Goal: Transaction & Acquisition: Purchase product/service

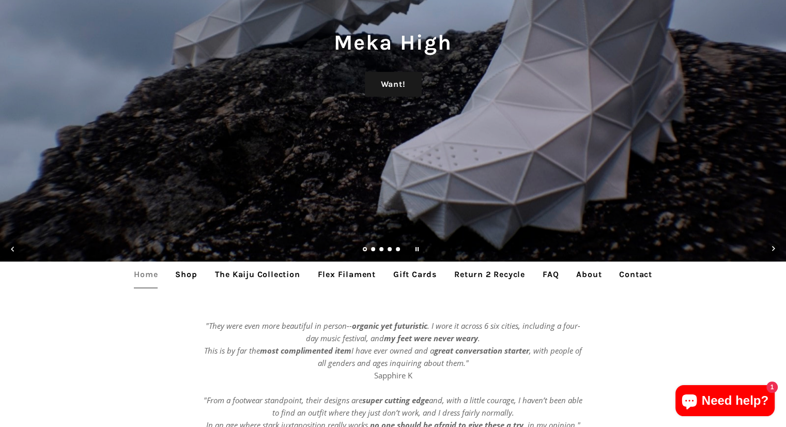
scroll to position [310, 0]
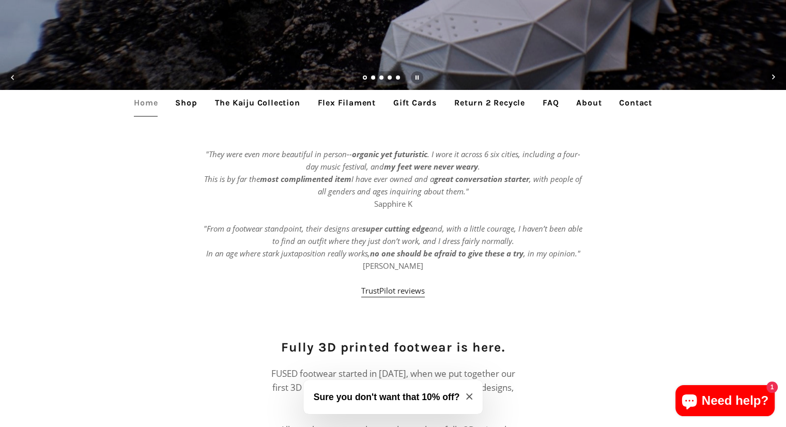
click at [193, 110] on link "Shop" at bounding box center [185, 103] width 37 height 26
click at [187, 106] on link "Shop" at bounding box center [185, 103] width 37 height 26
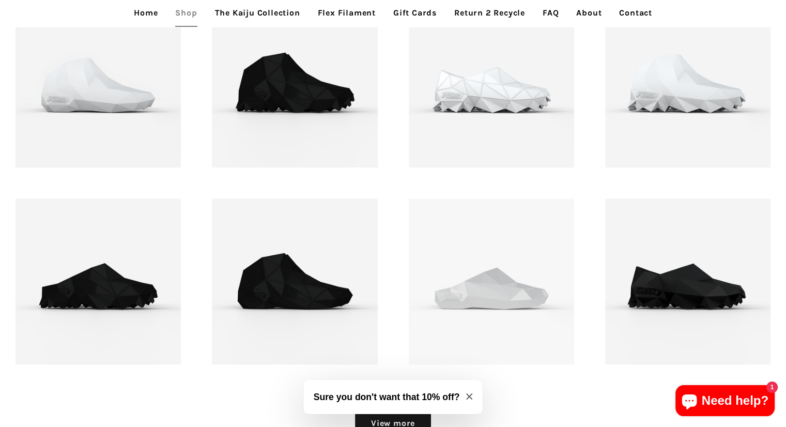
scroll to position [1290, 0]
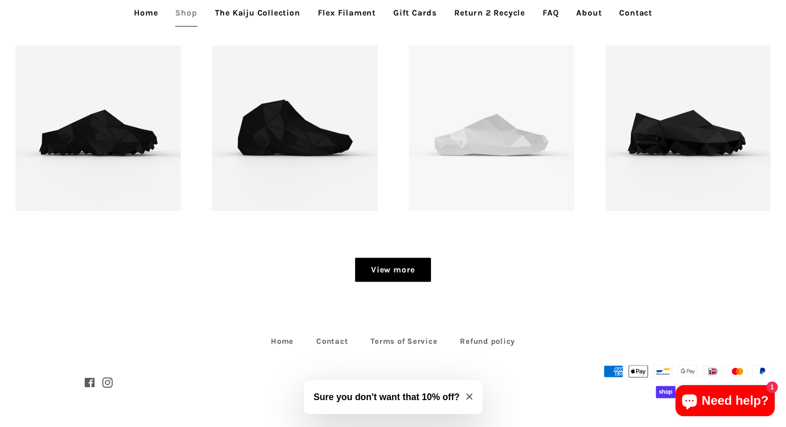
click at [407, 269] on link "View more" at bounding box center [393, 269] width 76 height 25
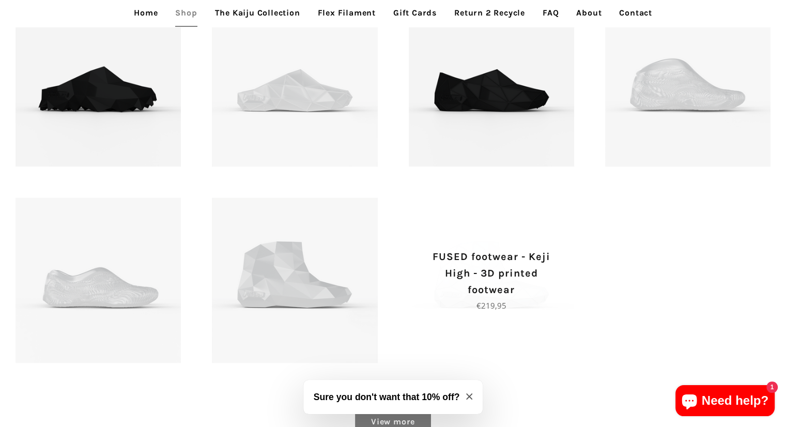
scroll to position [1684, 0]
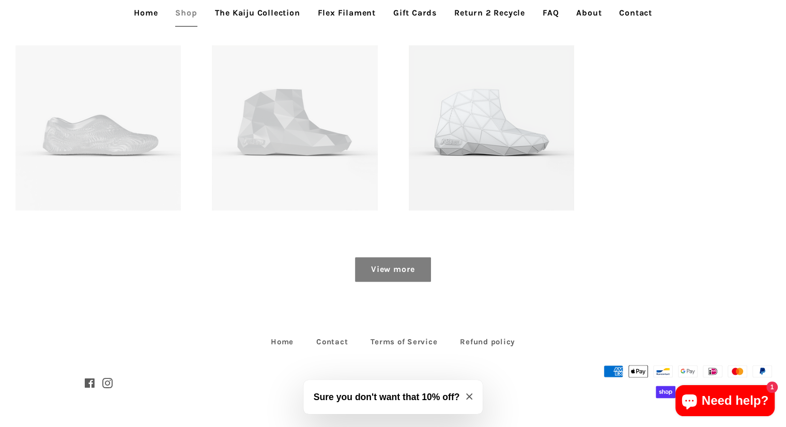
drag, startPoint x: 414, startPoint y: 270, endPoint x: 420, endPoint y: 271, distance: 5.3
click at [414, 270] on link "View more" at bounding box center [393, 269] width 76 height 25
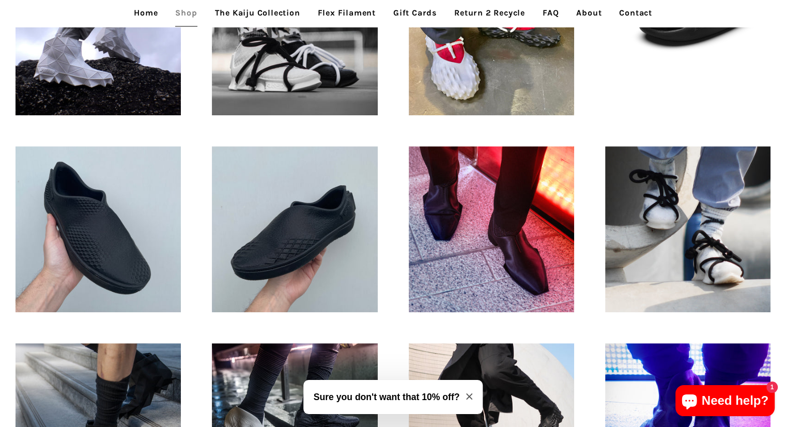
scroll to position [237, 0]
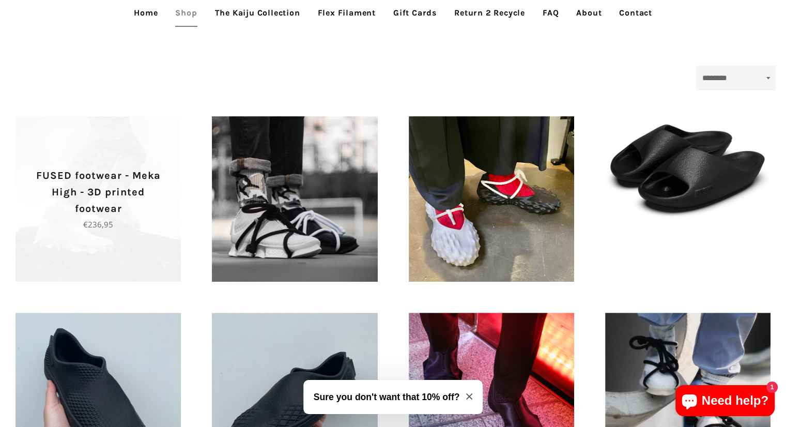
click at [103, 263] on span "FUSED footwear - Meka High - 3D printed footwear Regular price €236,95" at bounding box center [98, 198] width 165 height 165
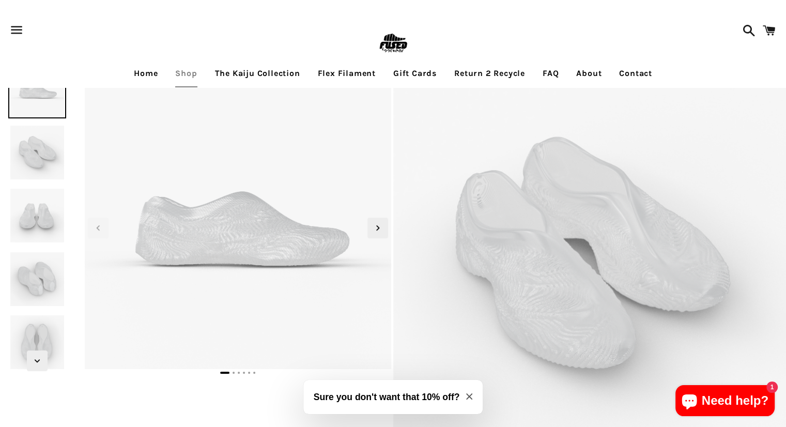
click at [41, 160] on img at bounding box center [37, 153] width 58 height 58
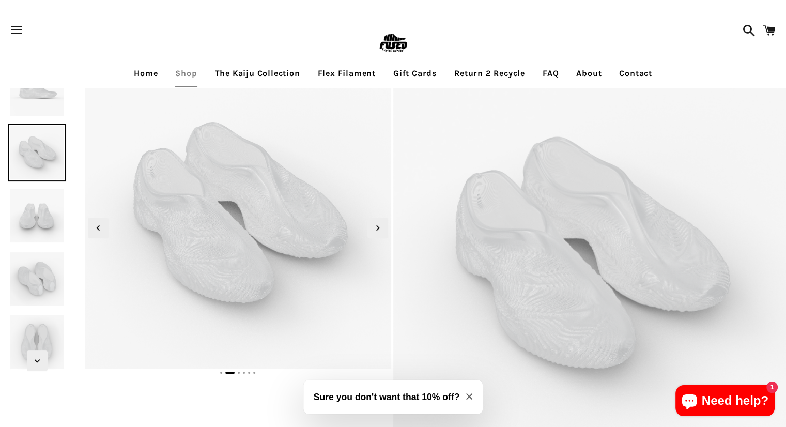
click at [44, 208] on img at bounding box center [37, 216] width 58 height 58
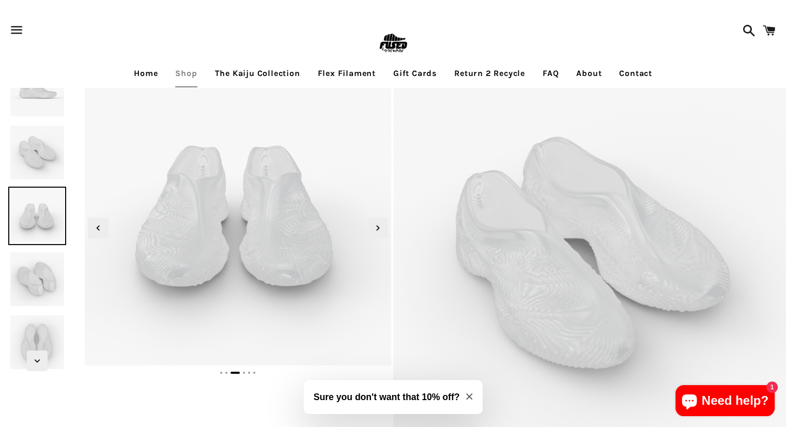
click at [46, 257] on img at bounding box center [37, 279] width 58 height 58
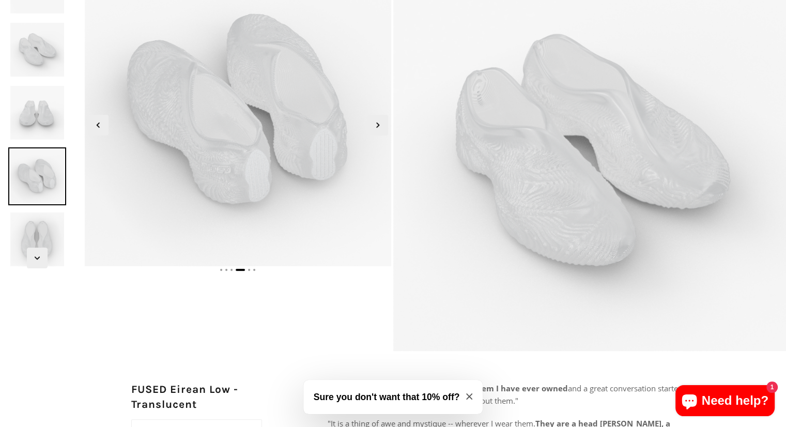
scroll to position [103, 0]
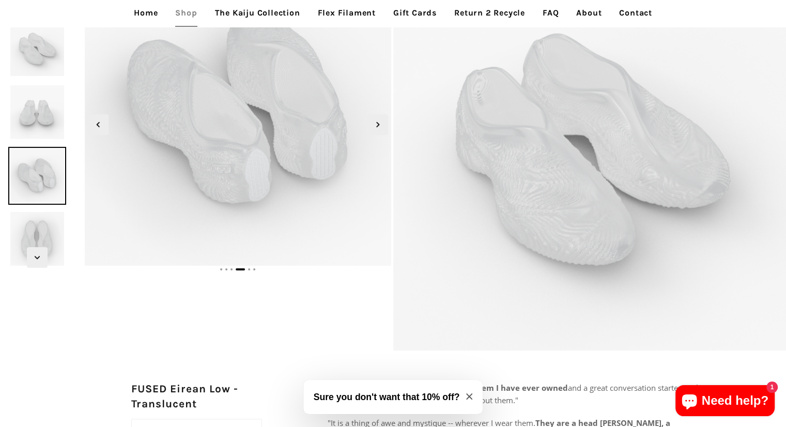
click at [51, 223] on img at bounding box center [37, 239] width 58 height 58
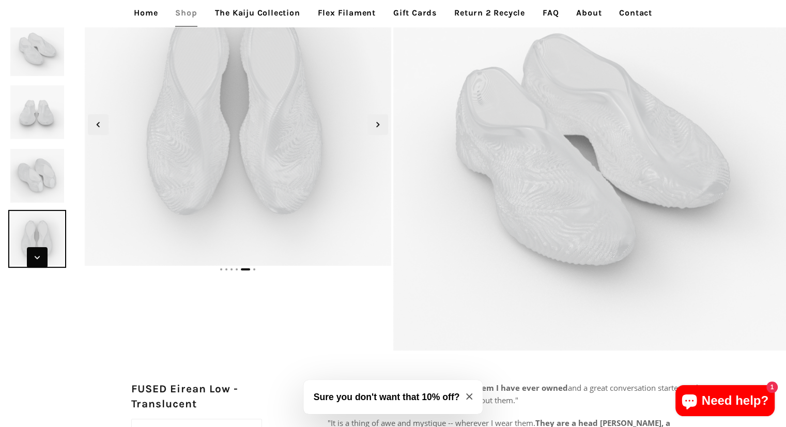
click at [46, 258] on span "Next slide" at bounding box center [37, 257] width 21 height 21
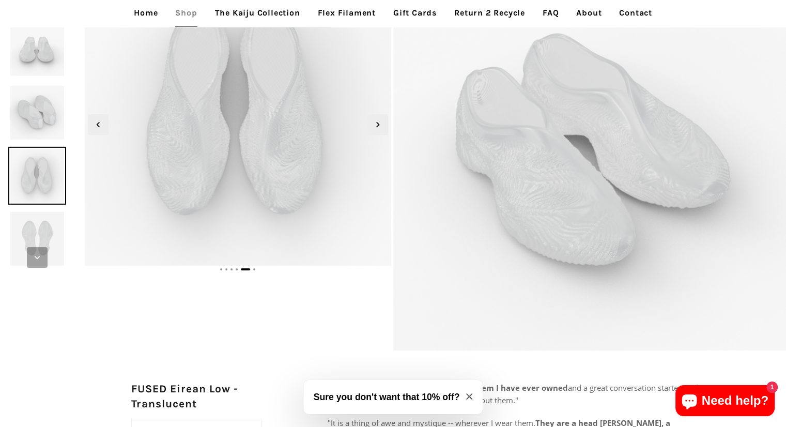
click at [44, 258] on span "Next slide" at bounding box center [37, 257] width 21 height 21
click at [33, 256] on icon "Next slide" at bounding box center [37, 257] width 11 height 11
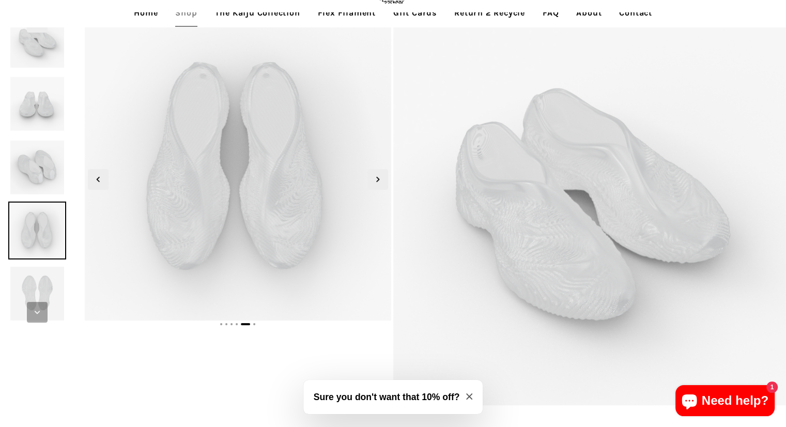
scroll to position [0, 0]
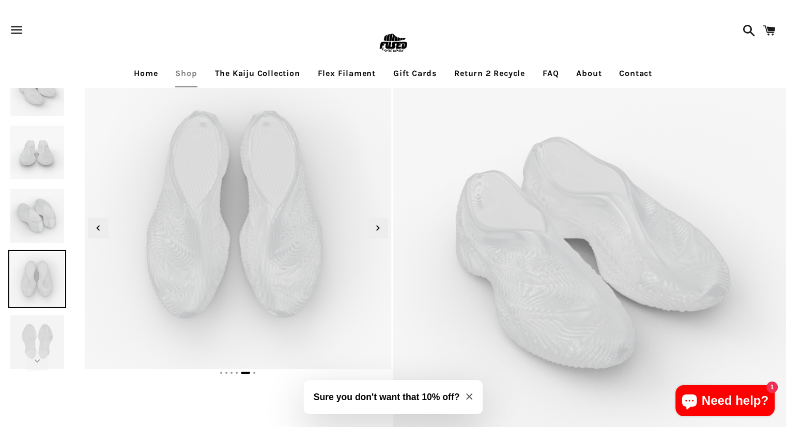
click at [43, 128] on img at bounding box center [37, 153] width 58 height 58
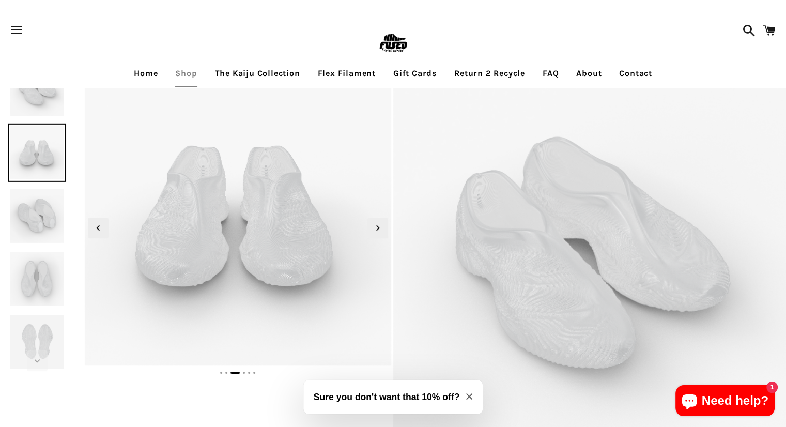
click at [48, 103] on img at bounding box center [37, 89] width 58 height 58
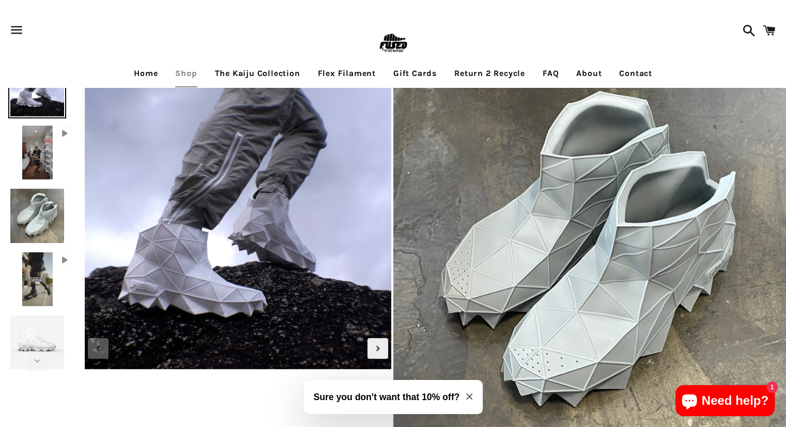
click at [35, 273] on img at bounding box center [37, 279] width 35 height 58
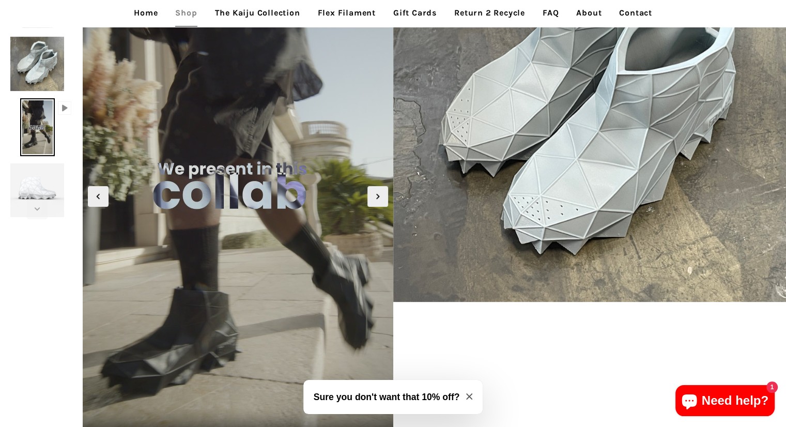
scroll to position [155, 0]
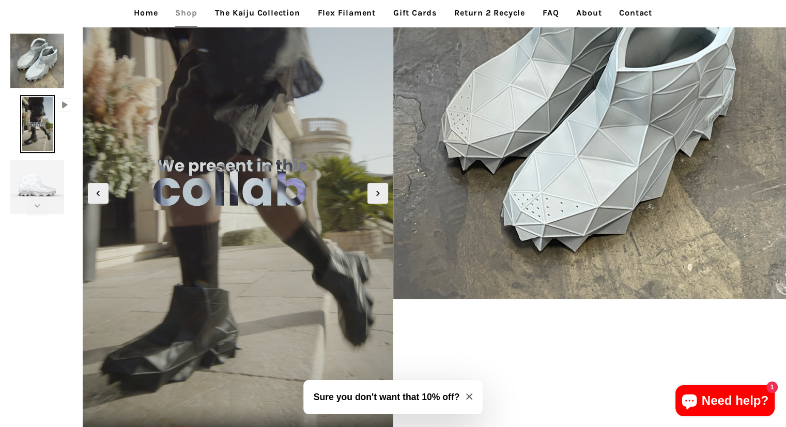
click at [36, 177] on img at bounding box center [37, 187] width 58 height 58
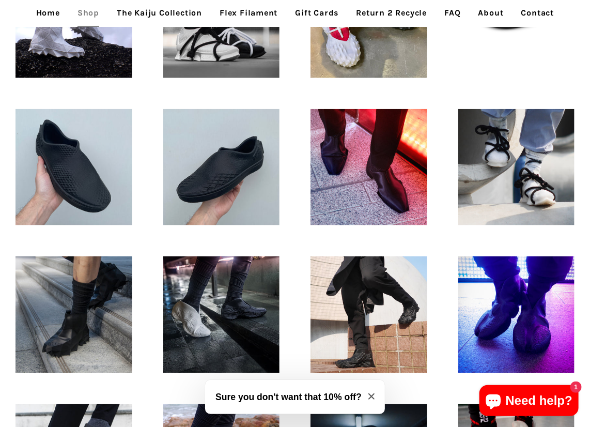
scroll to position [365, 0]
